Goal: Task Accomplishment & Management: Manage account settings

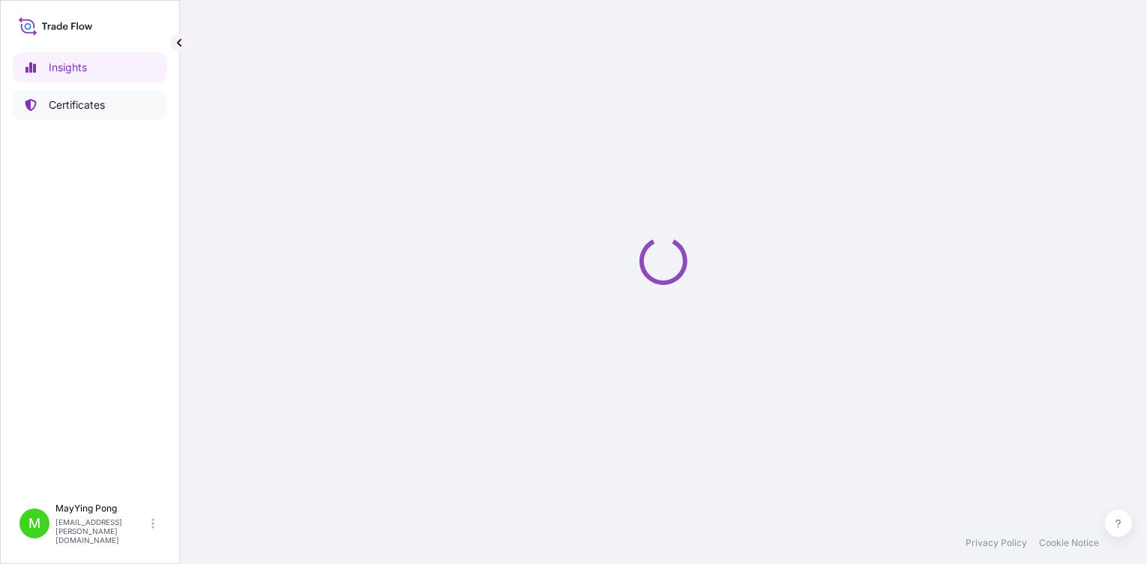
click at [67, 100] on p "Certificates" at bounding box center [77, 104] width 56 height 15
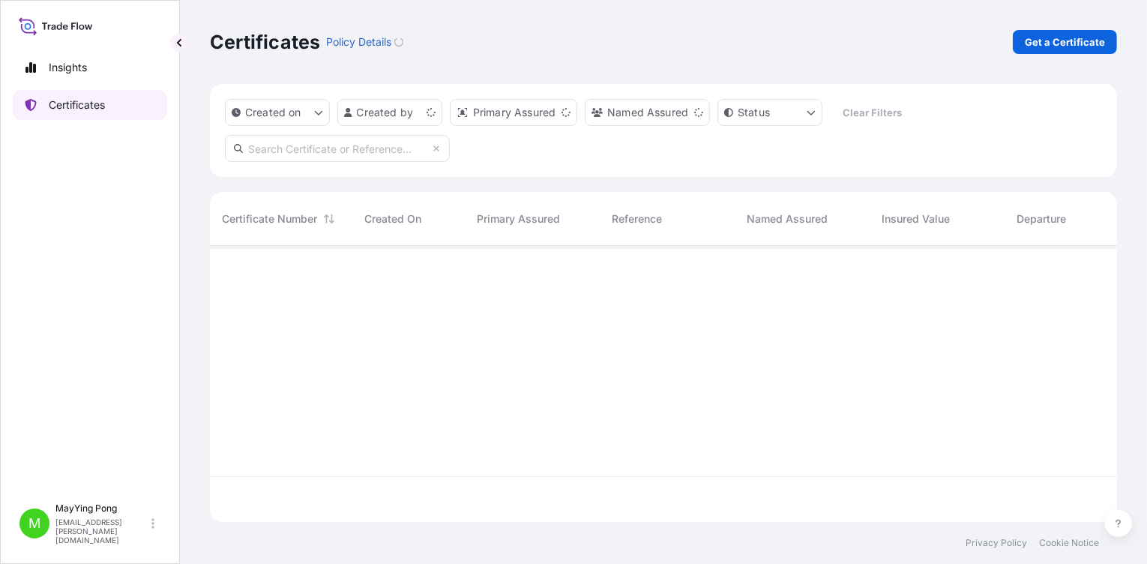
scroll to position [273, 896]
click at [1080, 41] on p "Get a Certificate" at bounding box center [1065, 41] width 80 height 15
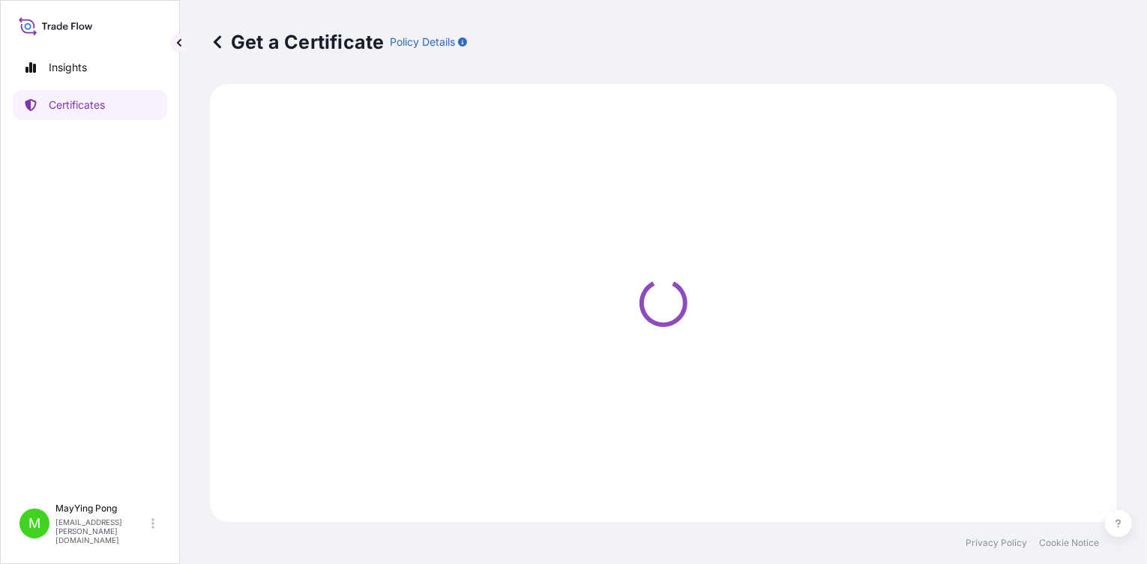
select select "Ocean Vessel"
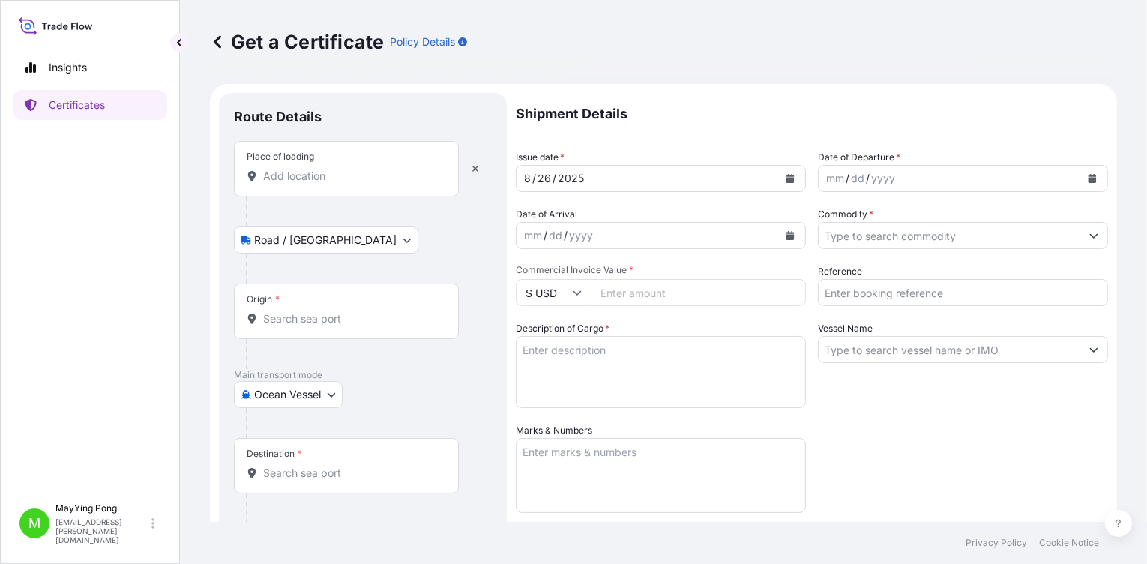
click at [324, 170] on input "Place of loading" at bounding box center [351, 176] width 177 height 15
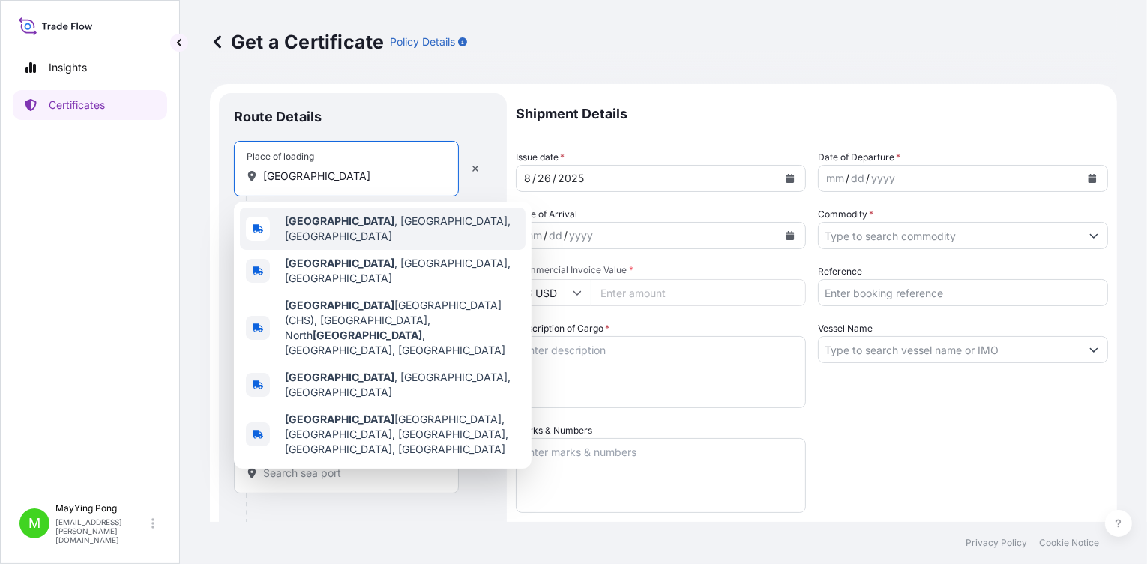
click at [355, 227] on span "[GEOGRAPHIC_DATA] , [GEOGRAPHIC_DATA], [GEOGRAPHIC_DATA]" at bounding box center [402, 229] width 235 height 30
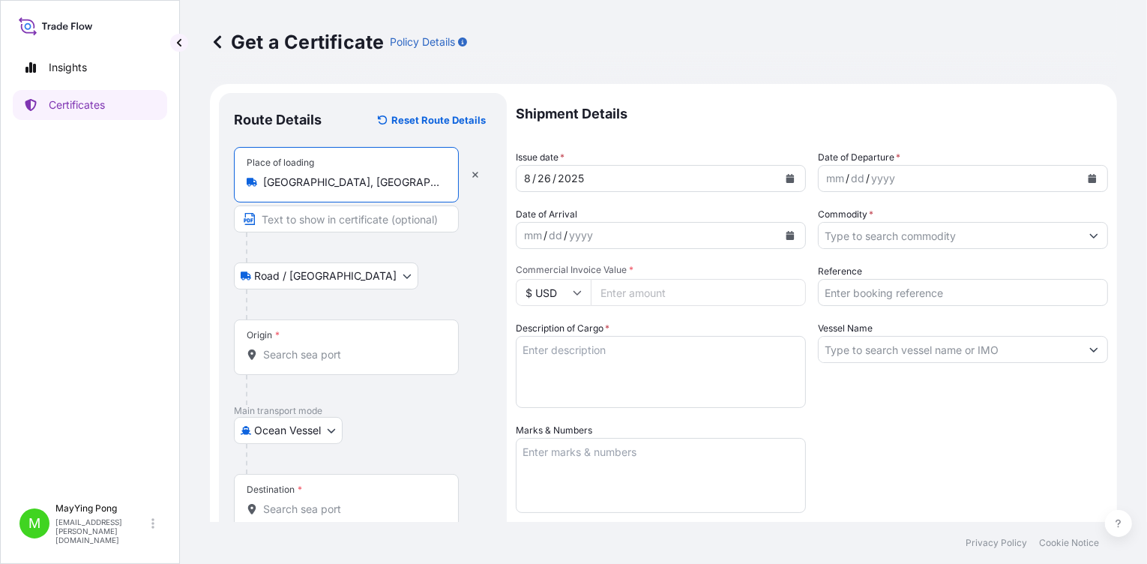
type input "[GEOGRAPHIC_DATA], [GEOGRAPHIC_DATA], [GEOGRAPHIC_DATA]"
click at [334, 349] on input "Origin *" at bounding box center [351, 354] width 177 height 15
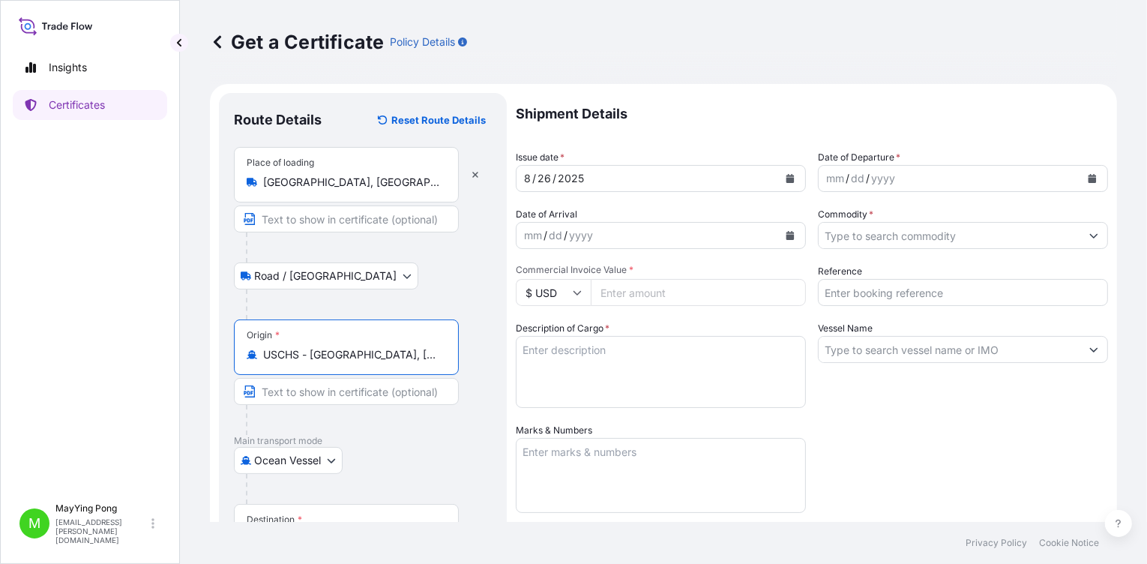
scroll to position [149, 0]
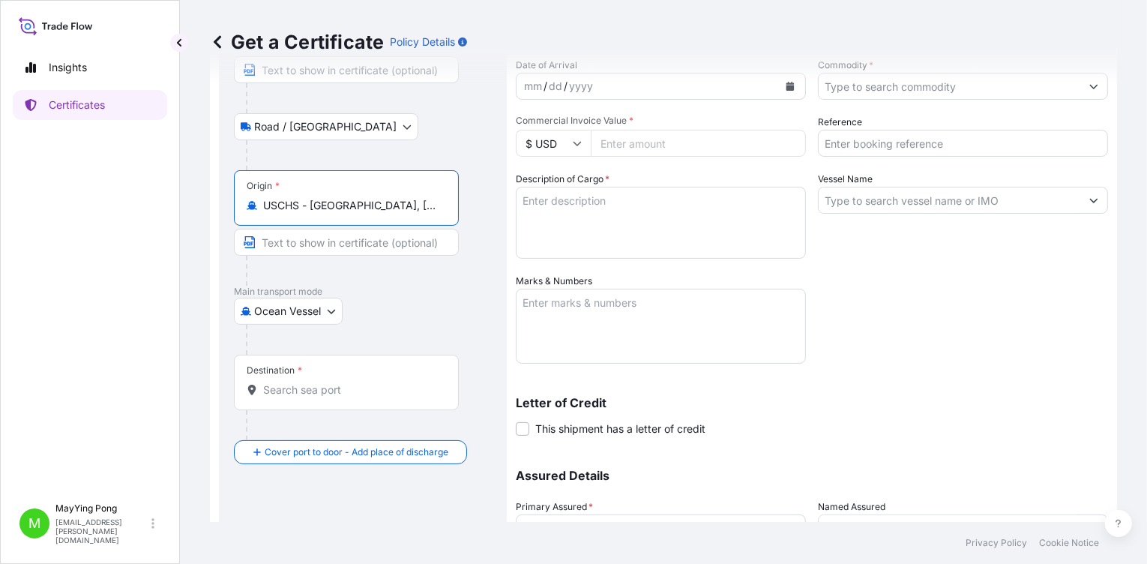
type input "USCHS - [GEOGRAPHIC_DATA], [GEOGRAPHIC_DATA]"
click at [337, 383] on input "Destination *" at bounding box center [351, 389] width 177 height 15
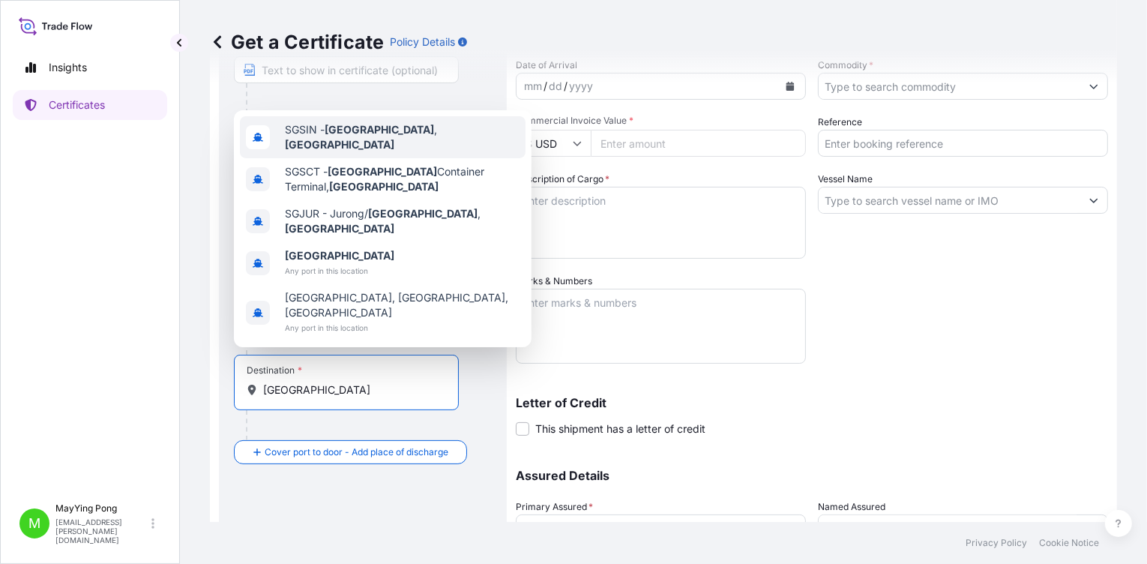
click at [355, 158] on div "SGSIN - [GEOGRAPHIC_DATA] , [GEOGRAPHIC_DATA]" at bounding box center [383, 137] width 286 height 42
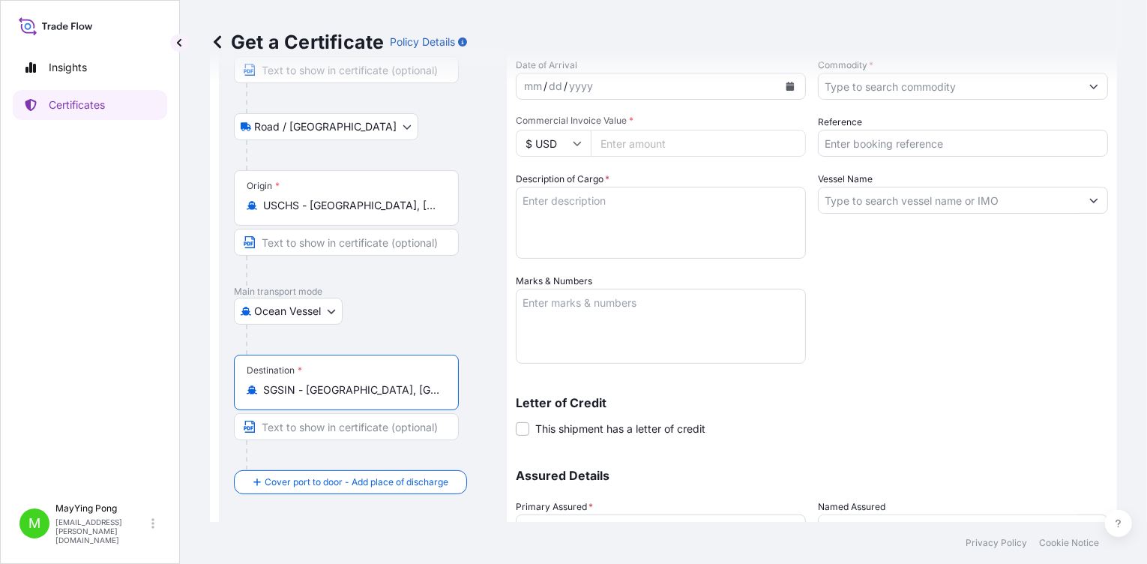
type input "SGSIN - [GEOGRAPHIC_DATA], [GEOGRAPHIC_DATA]"
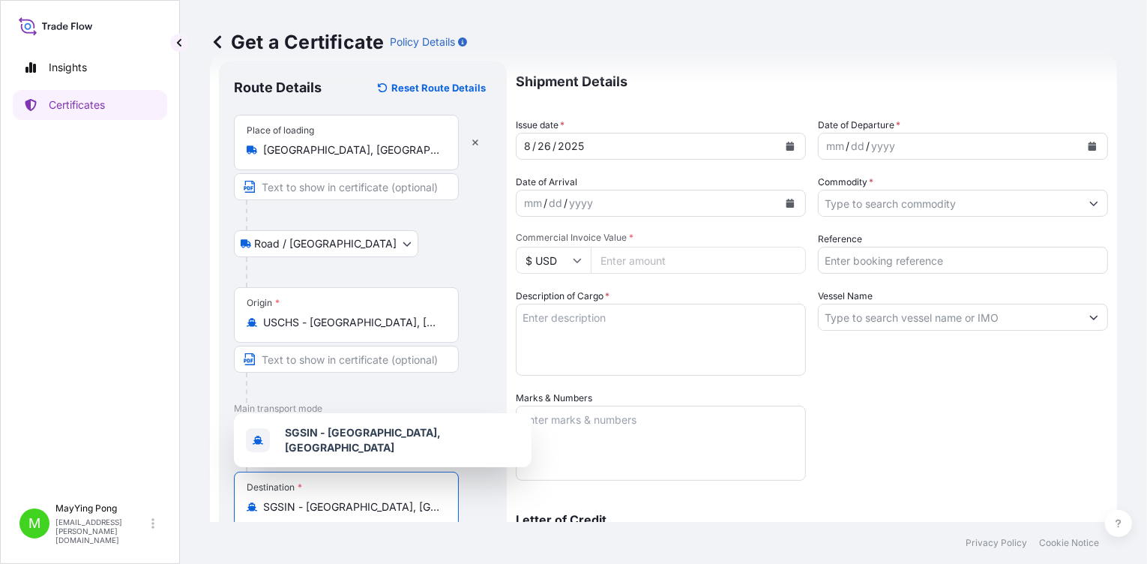
scroll to position [0, 0]
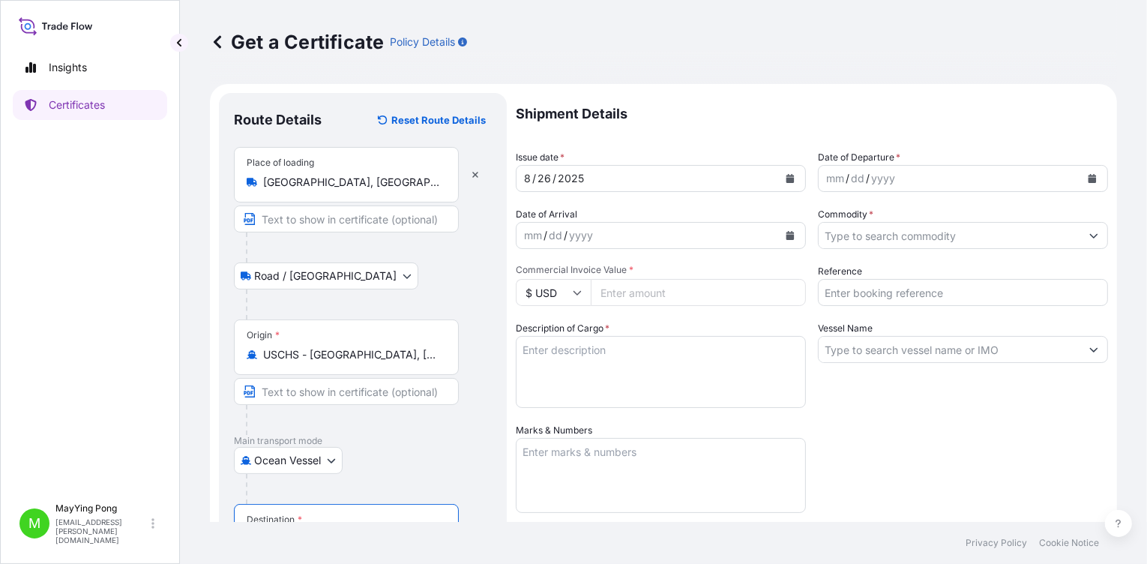
click at [790, 178] on button "Calendar" at bounding box center [790, 178] width 24 height 24
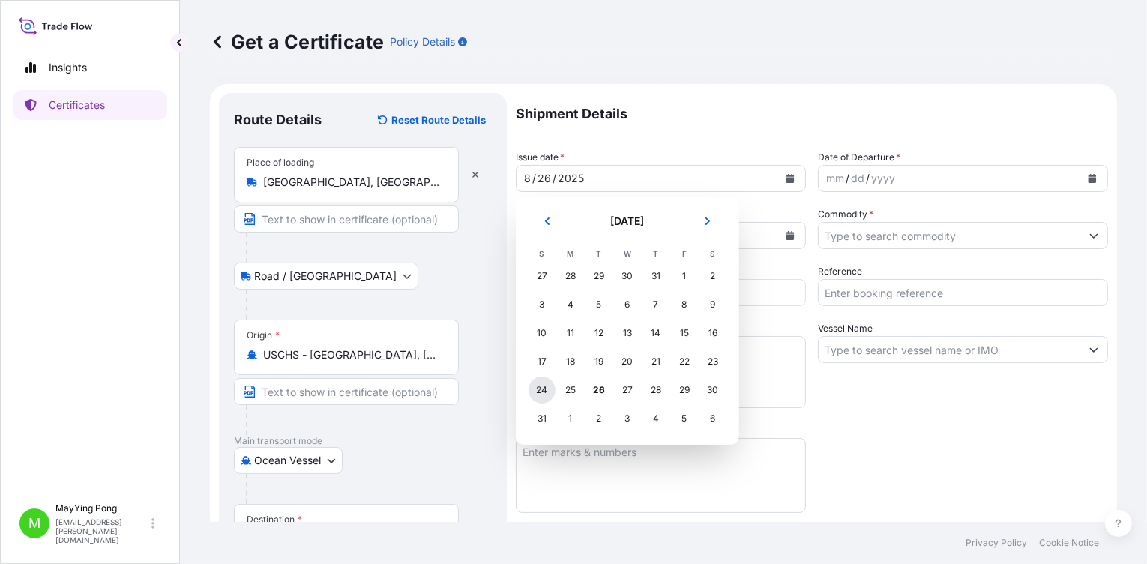
click at [542, 394] on div "24" at bounding box center [542, 389] width 27 height 27
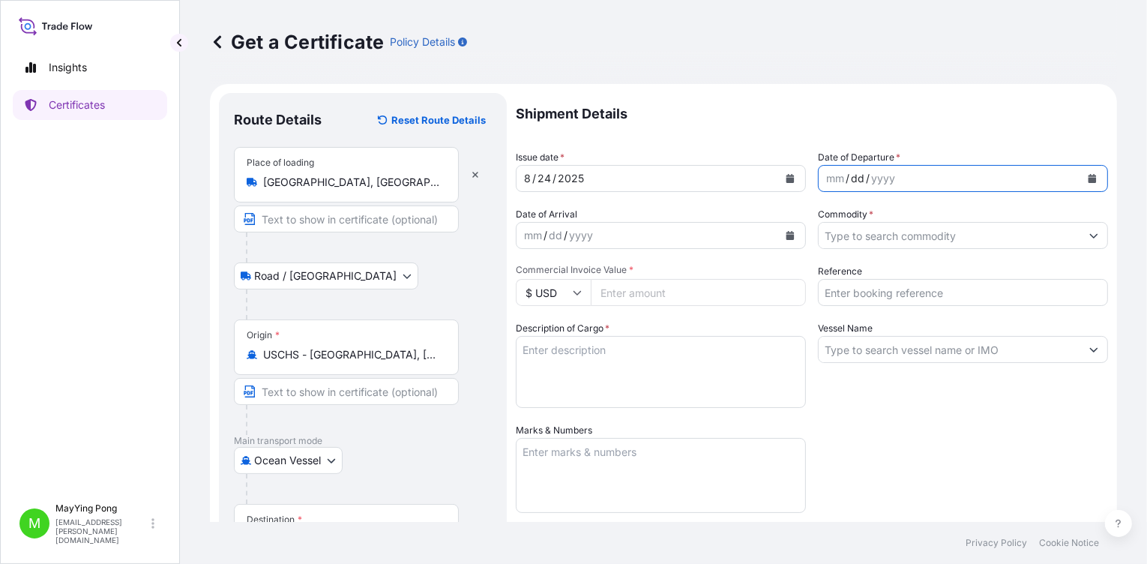
click at [858, 177] on div "dd" at bounding box center [858, 178] width 16 height 18
click at [1088, 177] on icon "Calendar" at bounding box center [1092, 178] width 9 height 9
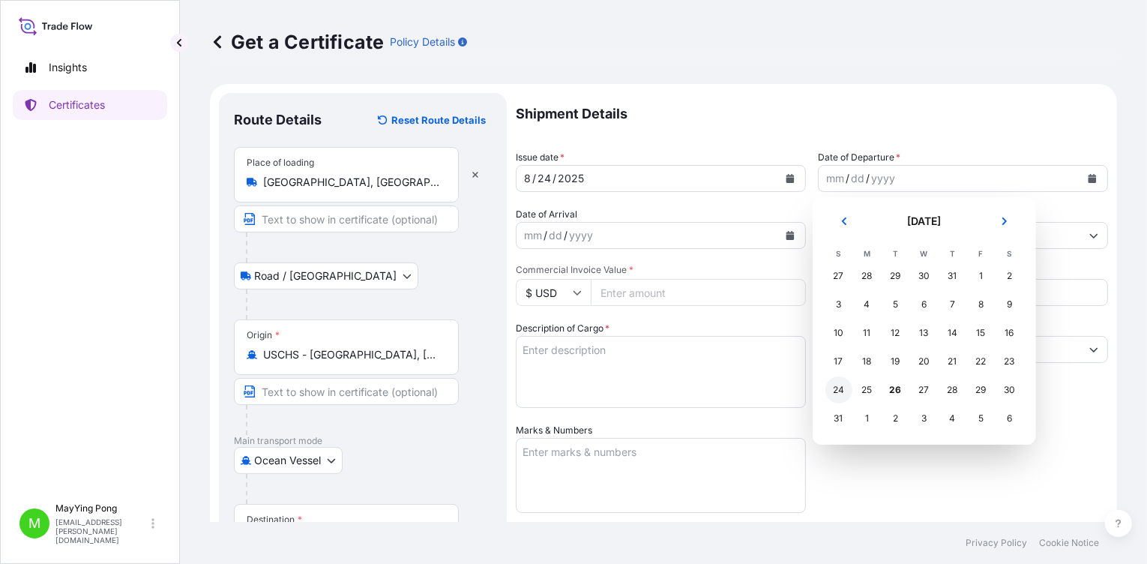
click at [841, 389] on div "24" at bounding box center [839, 389] width 27 height 27
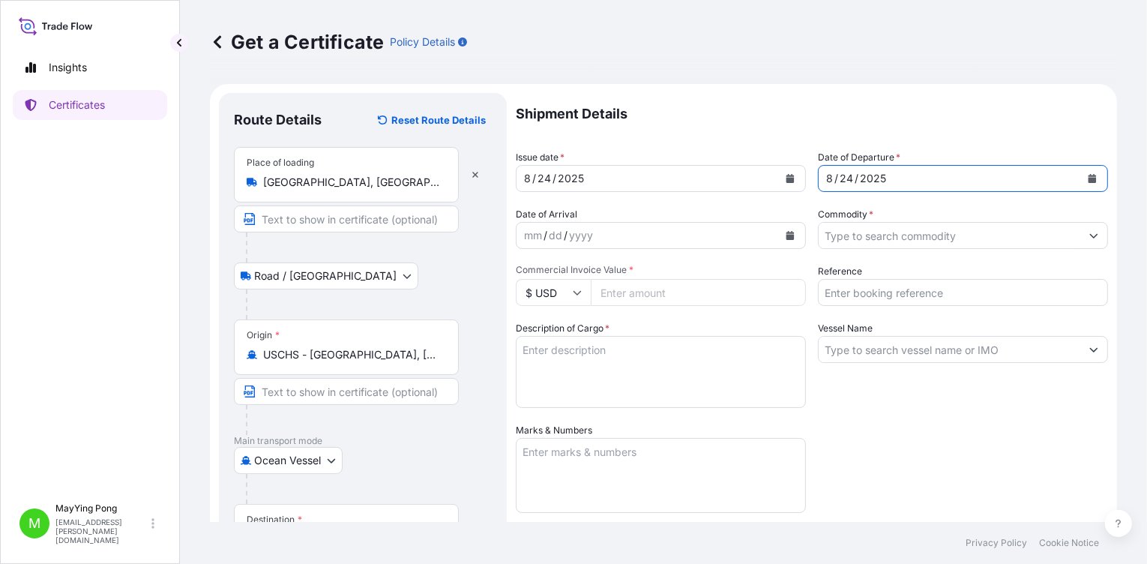
click at [787, 235] on icon "Calendar" at bounding box center [791, 235] width 8 height 9
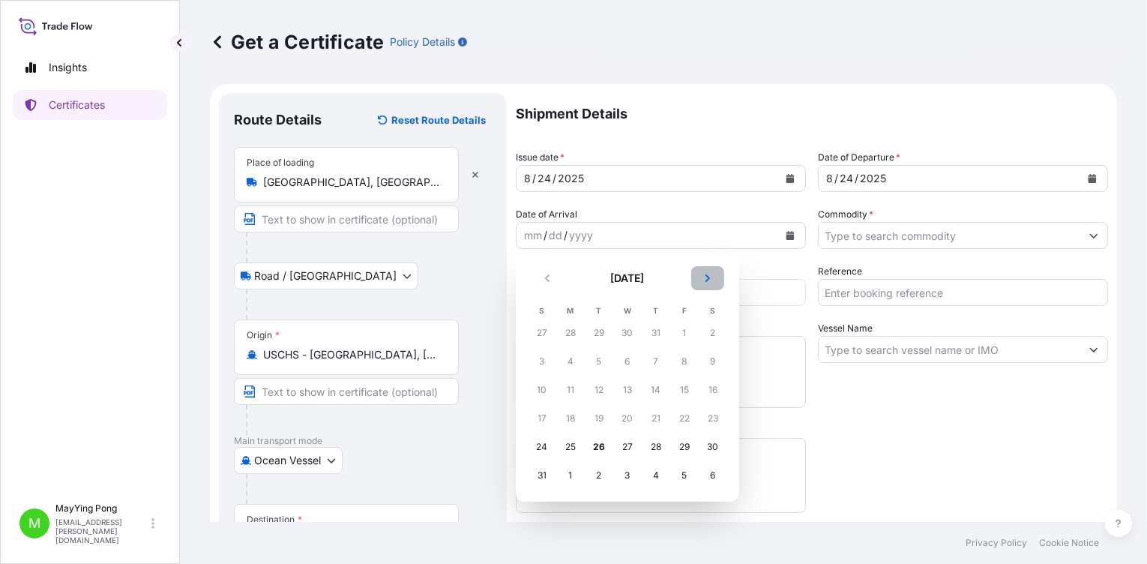
click at [707, 278] on icon "Next" at bounding box center [707, 278] width 9 height 9
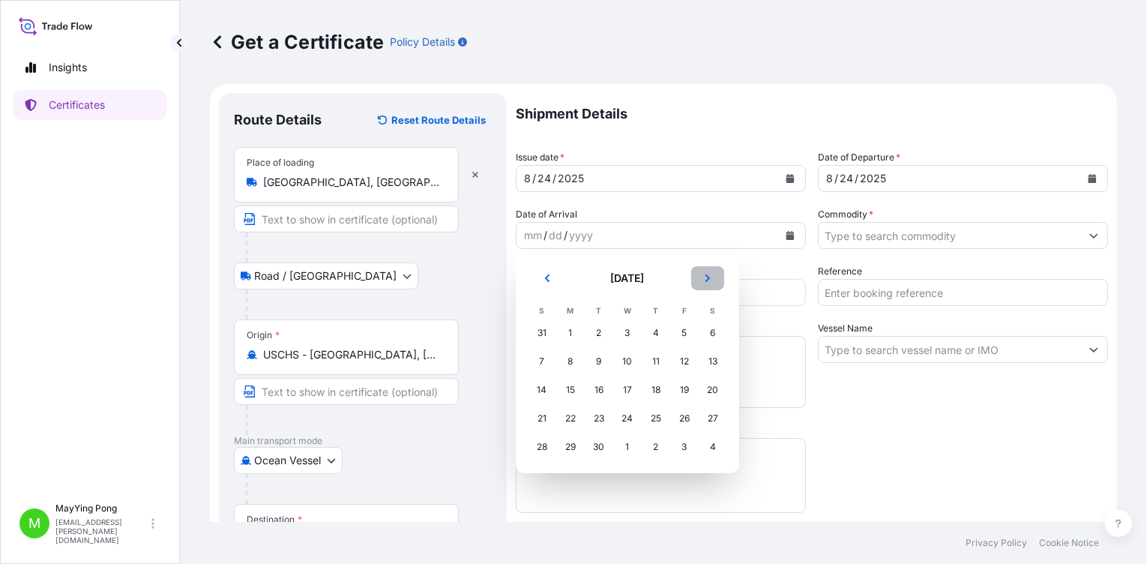
click at [707, 278] on icon "Next" at bounding box center [707, 278] width 9 height 9
click at [655, 334] on div "2" at bounding box center [656, 332] width 27 height 27
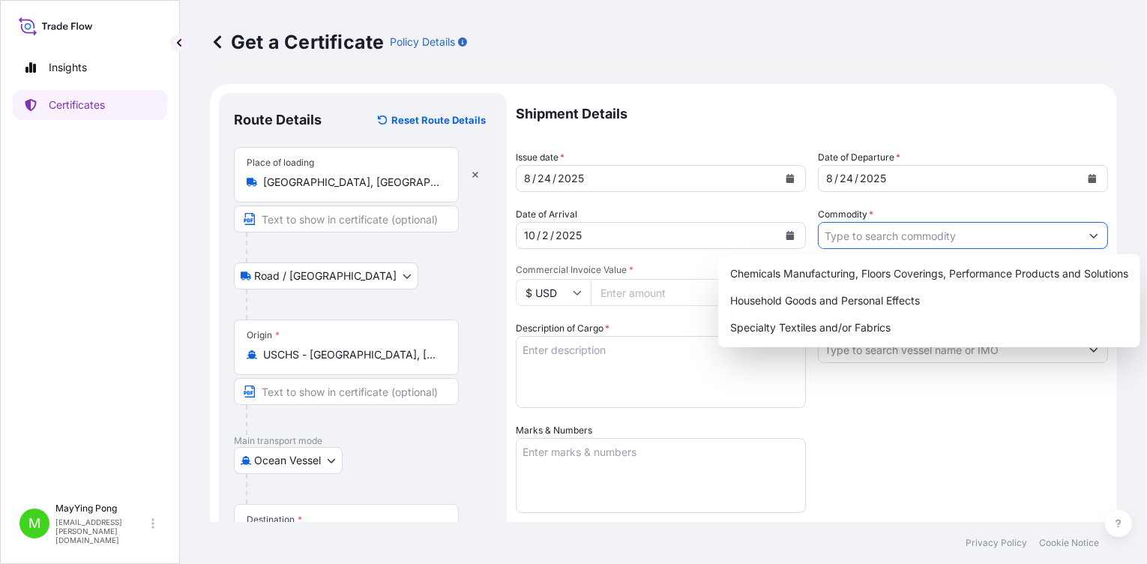
click at [876, 238] on input "Commodity *" at bounding box center [950, 235] width 262 height 27
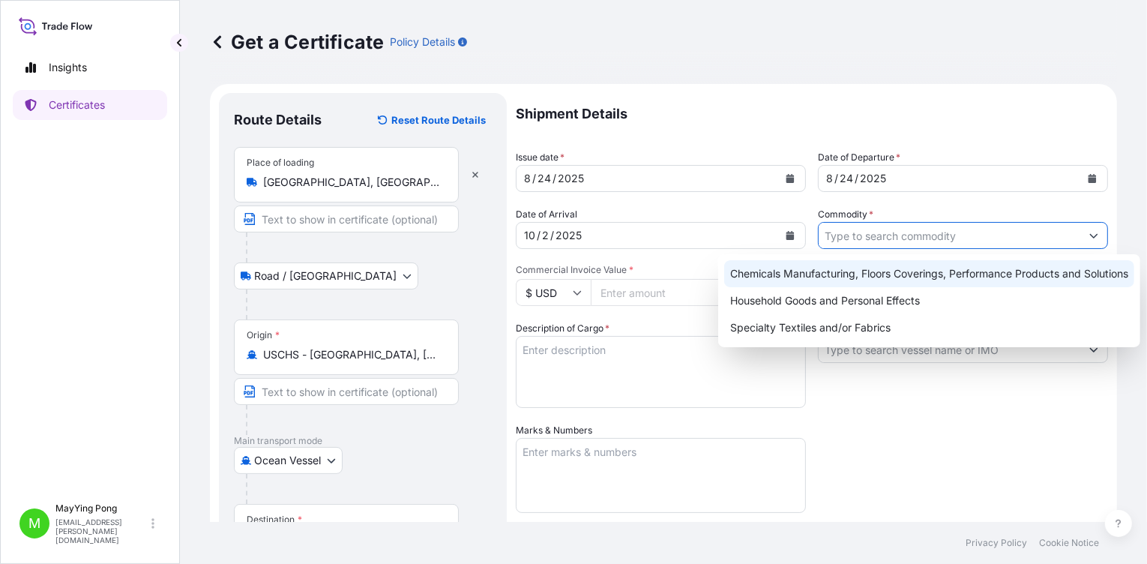
click at [848, 278] on div "Chemicals Manufacturing, Floors Coverings, Performance Products and Solutions" at bounding box center [929, 273] width 410 height 27
type input "Chemicals Manufacturing, Floors Coverings, Performance Products and Solutions"
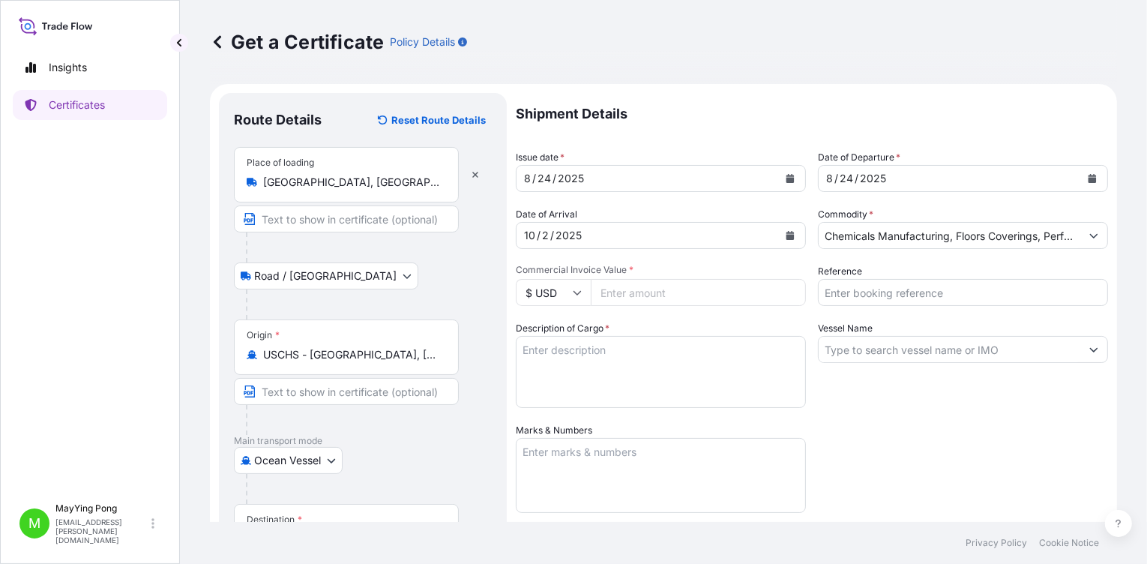
click at [685, 290] on input "Commercial Invoice Value *" at bounding box center [698, 292] width 215 height 27
type input "35570"
click at [549, 350] on textarea "Description of Cargo *" at bounding box center [661, 372] width 290 height 72
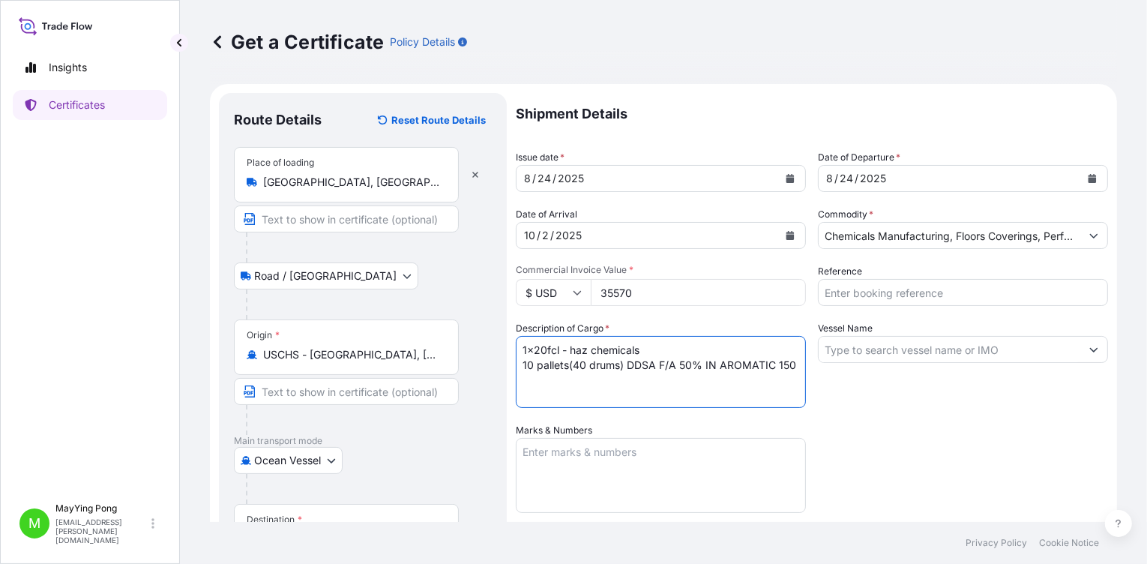
drag, startPoint x: 629, startPoint y: 364, endPoint x: 795, endPoint y: 366, distance: 165.7
click at [795, 366] on textarea "1x20fcl - haz chemicals 10 pallets(40 drums) DDSA F/A 50% IN AROMATIC 150" at bounding box center [661, 372] width 290 height 72
type textarea "1x20fcl - haz chemicals 10 pallets(40 drums) DDSA F/A 50% IN AROMATIC 150"
click at [905, 433] on div "Shipment Details Issue date * [DATE] Date of Departure * [DATE] Date of Arrival…" at bounding box center [812, 422] width 592 height 658
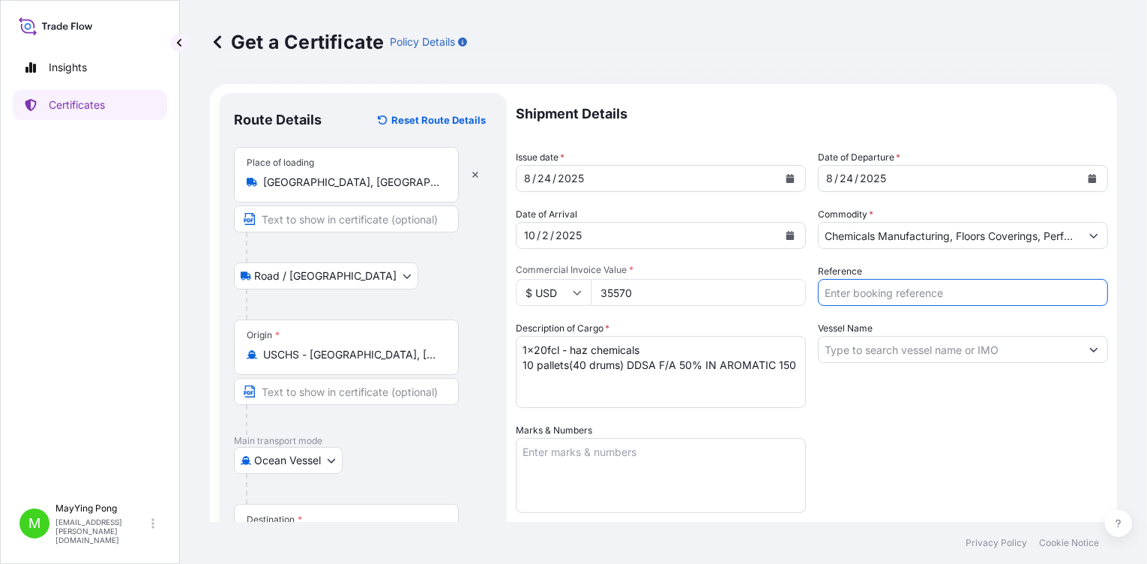
click at [997, 290] on input "Reference" at bounding box center [963, 292] width 290 height 27
type input "1003525183"
click at [1000, 346] on input "Vessel Name" at bounding box center [950, 349] width 262 height 27
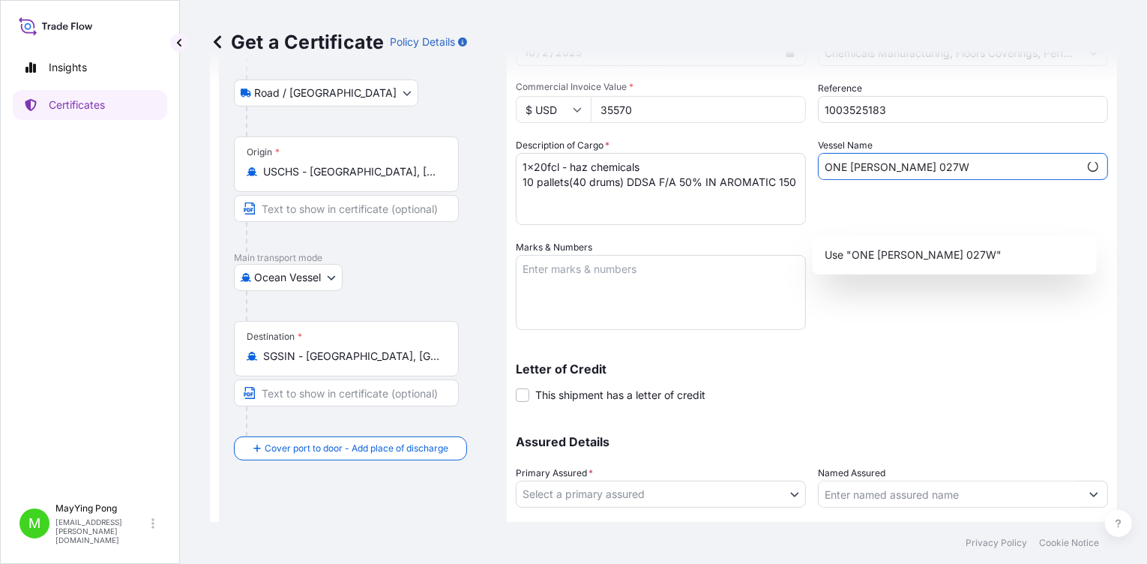
scroll to position [278, 0]
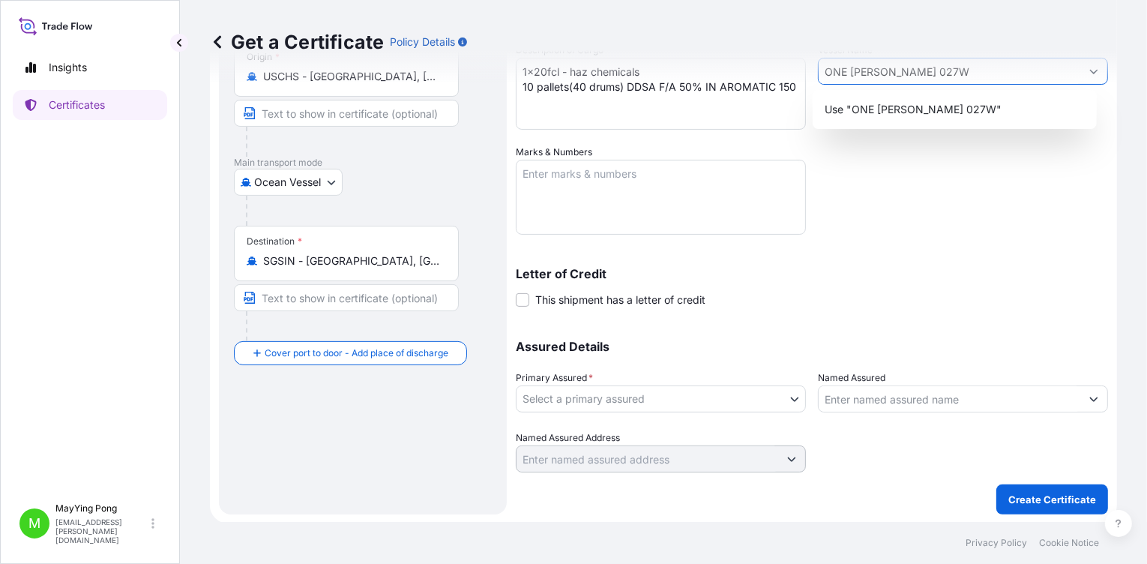
type input "ONE [PERSON_NAME] 027W"
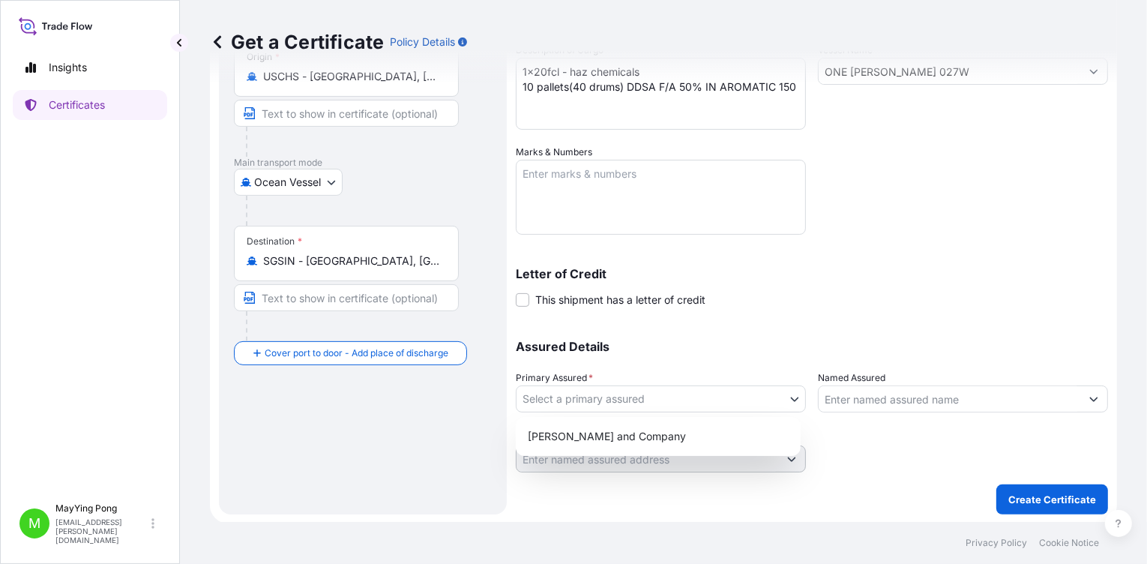
click at [787, 397] on body "1 option available. 2 options available. 1 option available. 0 options availabl…" at bounding box center [573, 282] width 1147 height 564
click at [677, 437] on div "[PERSON_NAME] and Company" at bounding box center [658, 436] width 273 height 27
select select "31531"
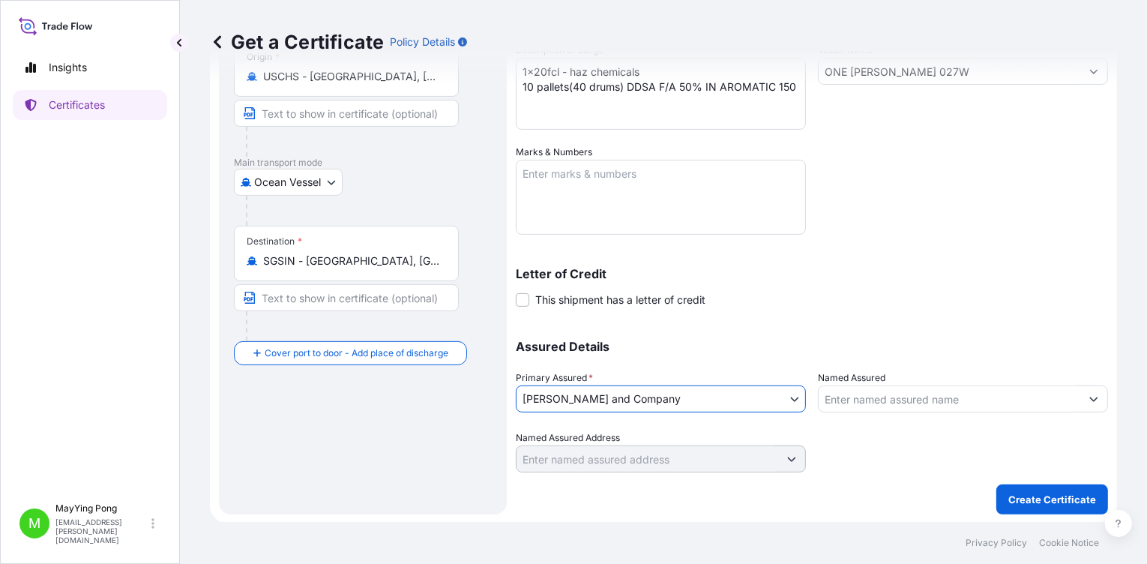
click at [871, 400] on input "Named Assured" at bounding box center [950, 398] width 262 height 27
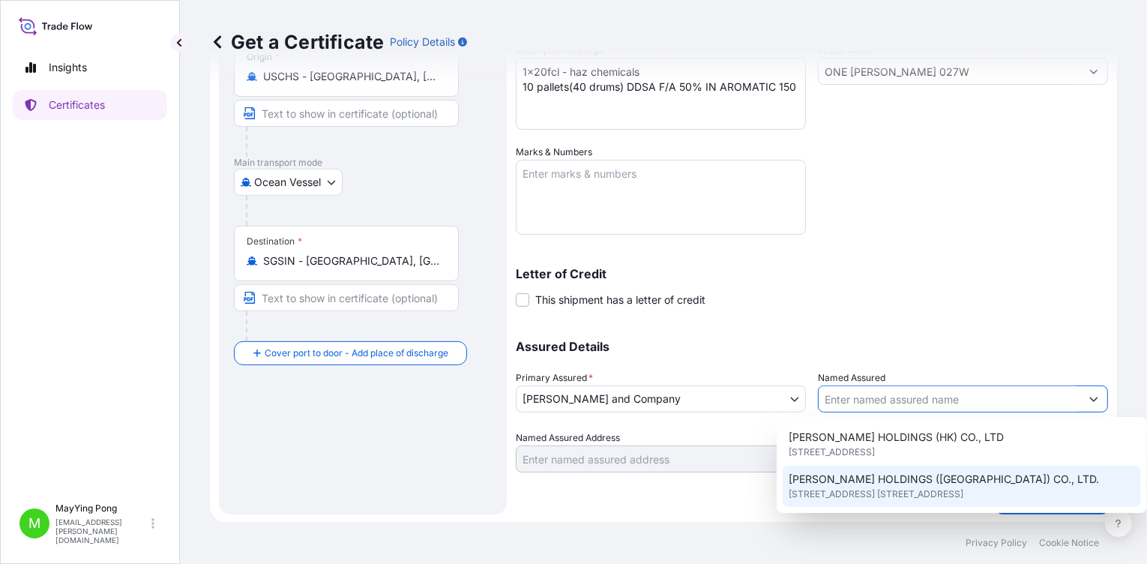
scroll to position [299, 0]
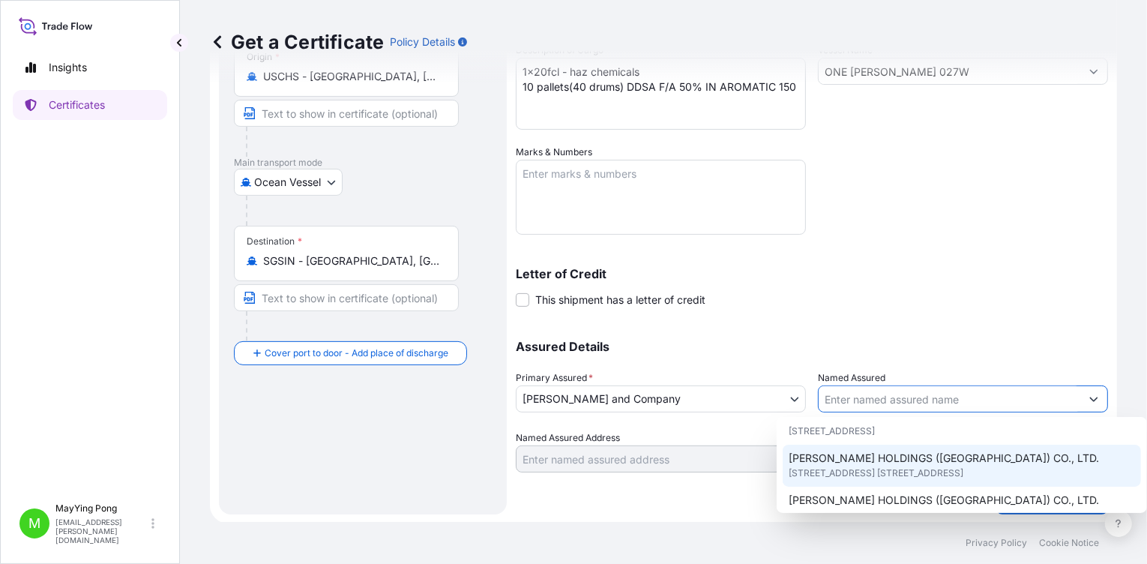
click at [944, 466] on span "[STREET_ADDRESS] [STREET_ADDRESS]" at bounding box center [876, 473] width 175 height 15
type input "[PERSON_NAME] HOLDINGS ([GEOGRAPHIC_DATA]) CO., LTD."
type input "[STREET_ADDRESS] [STREET_ADDRESS],"
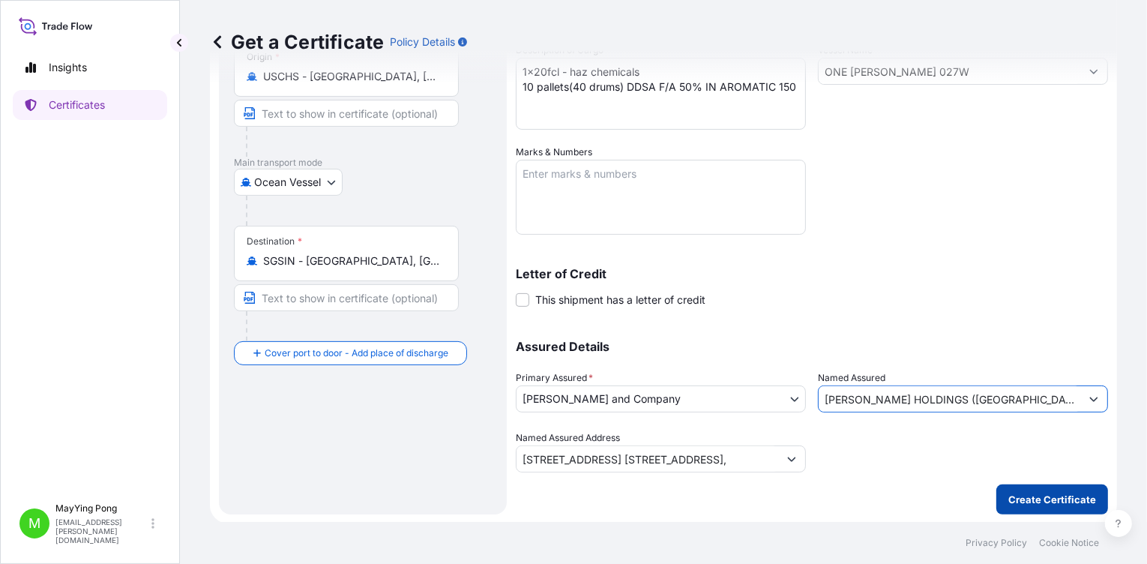
click at [1028, 501] on p "Create Certificate" at bounding box center [1052, 499] width 88 height 15
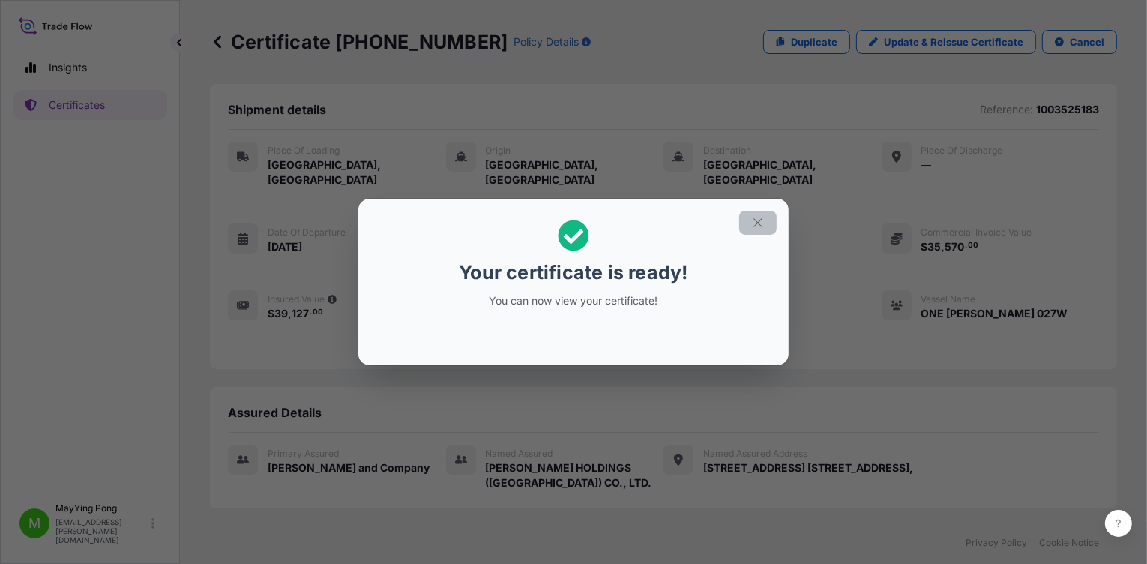
click at [752, 225] on icon "button" at bounding box center [757, 222] width 13 height 13
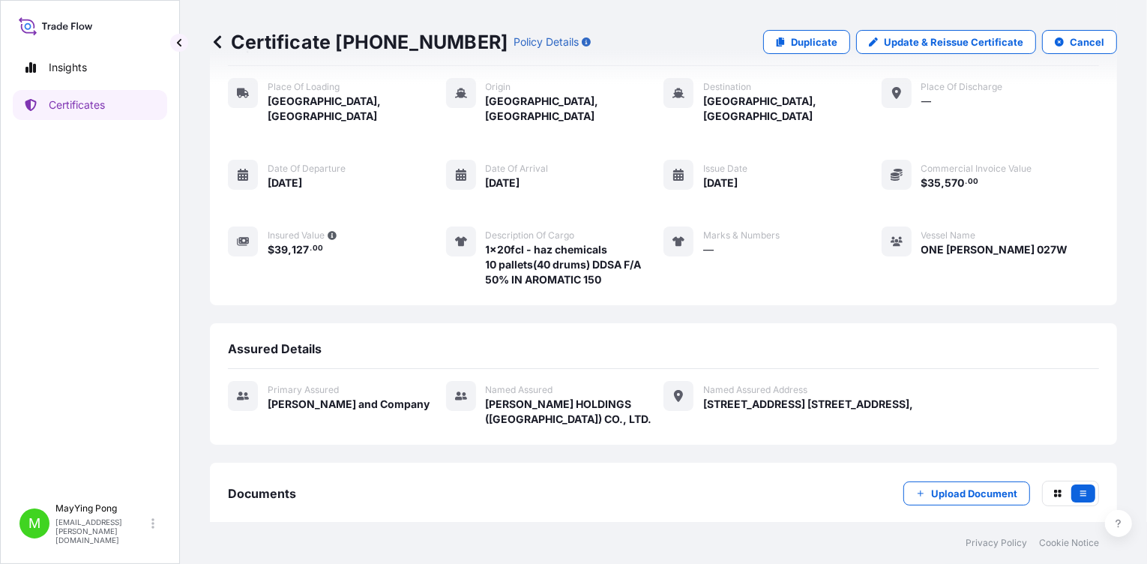
scroll to position [126, 0]
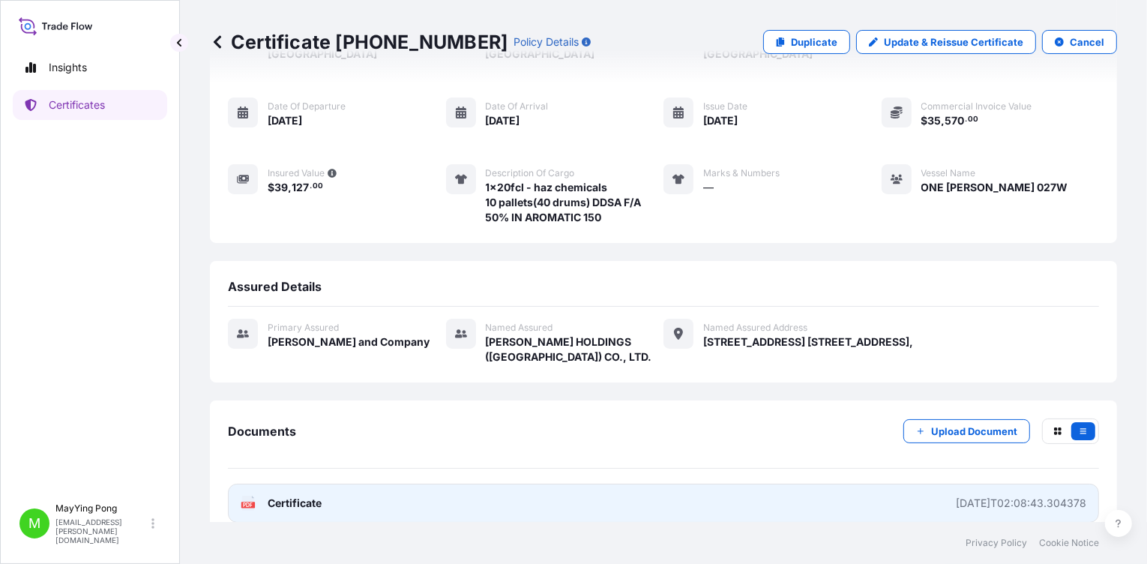
click at [271, 496] on span "Certificate" at bounding box center [295, 503] width 54 height 15
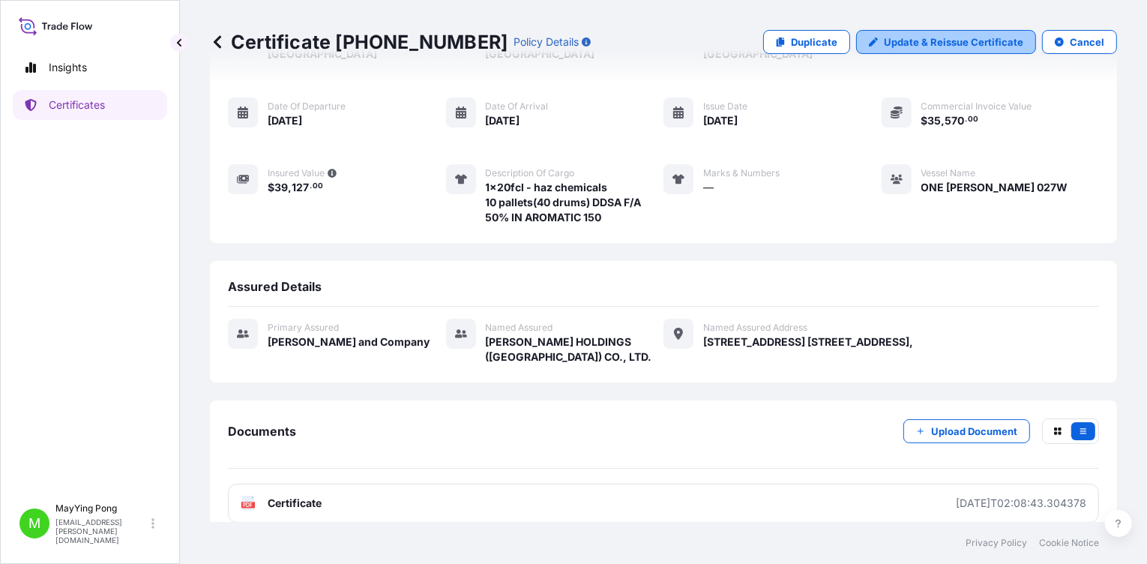
click at [943, 41] on p "Update & Reissue Certificate" at bounding box center [953, 41] width 139 height 15
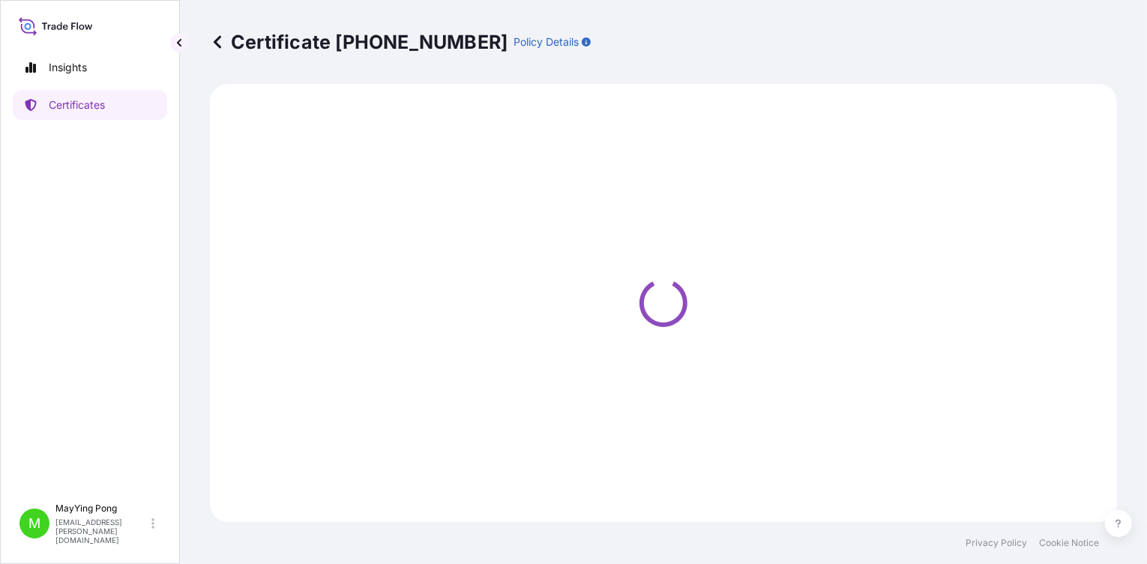
select select "Road / [GEOGRAPHIC_DATA]"
select select "Ocean Vessel"
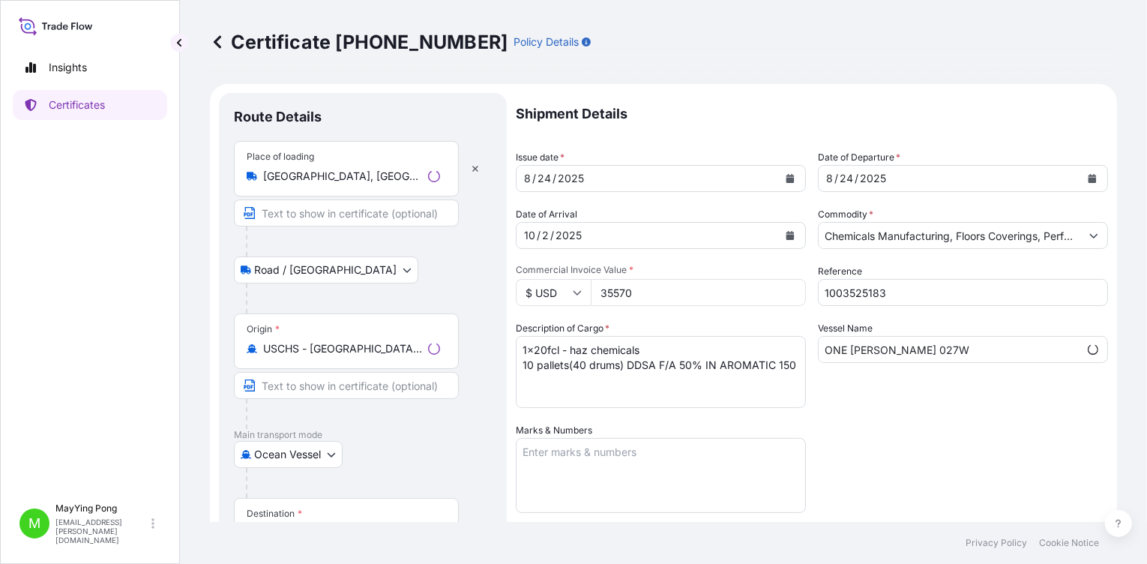
select select "31531"
click at [787, 232] on icon "Calendar" at bounding box center [791, 235] width 8 height 9
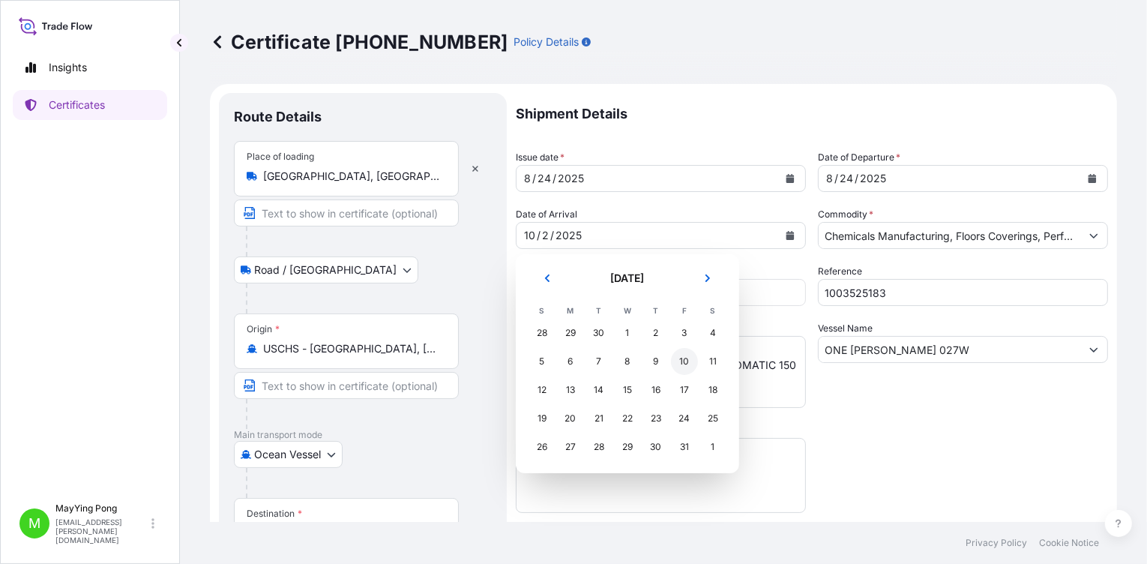
click at [685, 363] on div "10" at bounding box center [684, 361] width 27 height 27
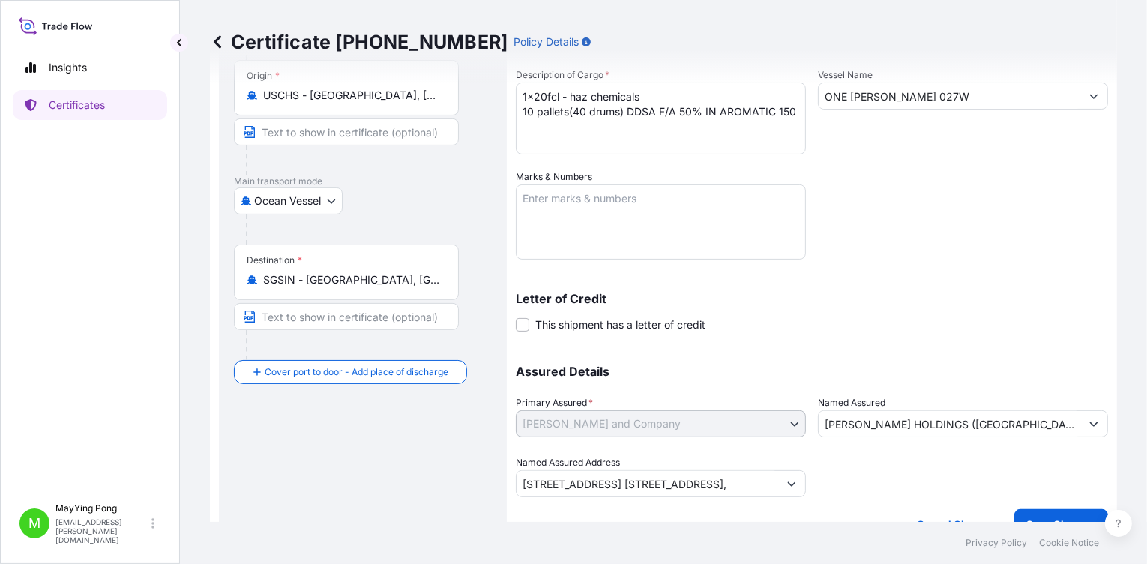
scroll to position [278, 0]
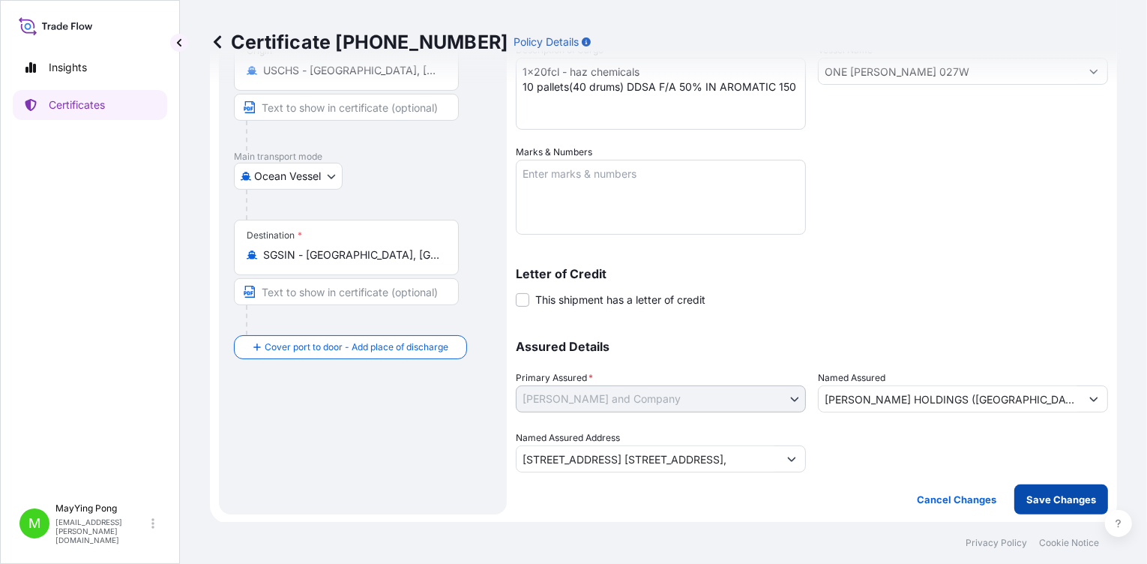
click at [1066, 499] on p "Save Changes" at bounding box center [1061, 499] width 70 height 15
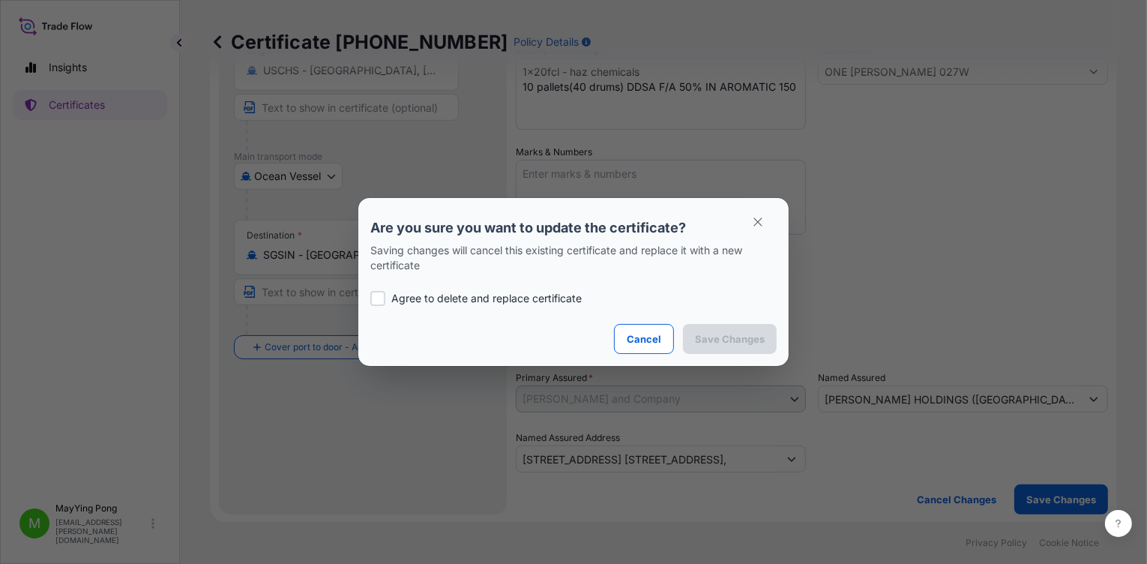
click at [421, 297] on p "Agree to delete and replace certificate" at bounding box center [486, 298] width 190 height 15
checkbox input "true"
click at [727, 349] on button "Save Changes" at bounding box center [730, 339] width 94 height 30
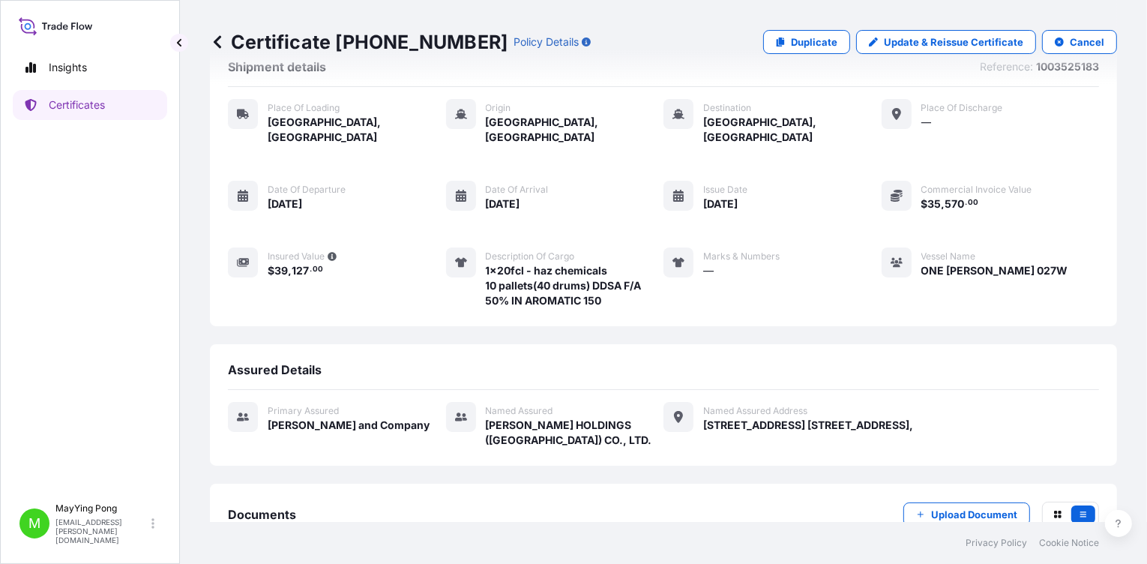
scroll to position [126, 0]
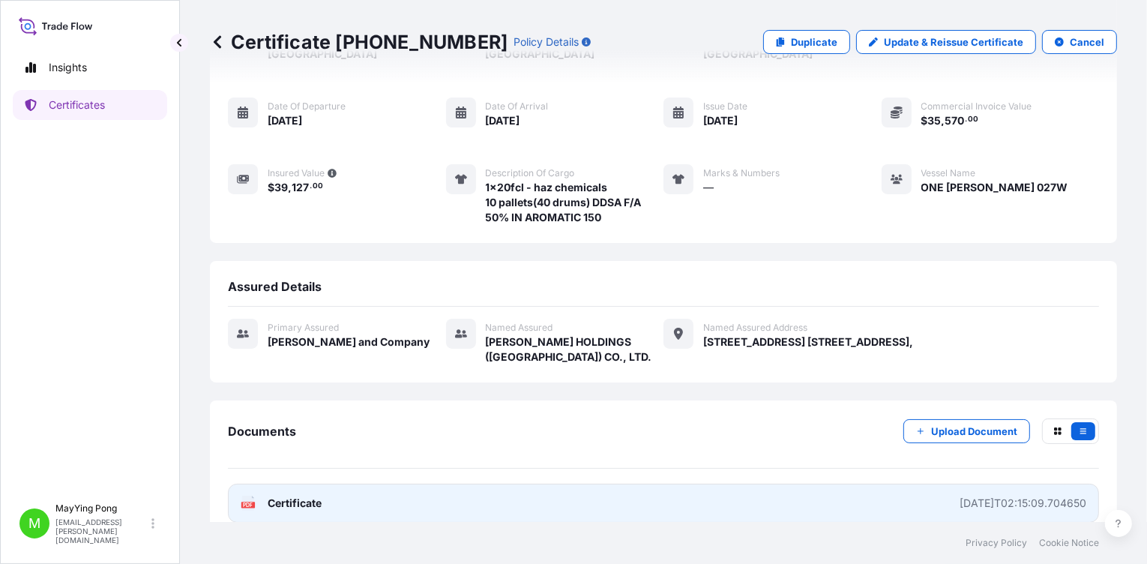
drag, startPoint x: 259, startPoint y: 485, endPoint x: 293, endPoint y: 481, distance: 33.9
click at [293, 496] on span "Certificate" at bounding box center [295, 503] width 54 height 15
